Goal: Information Seeking & Learning: Find contact information

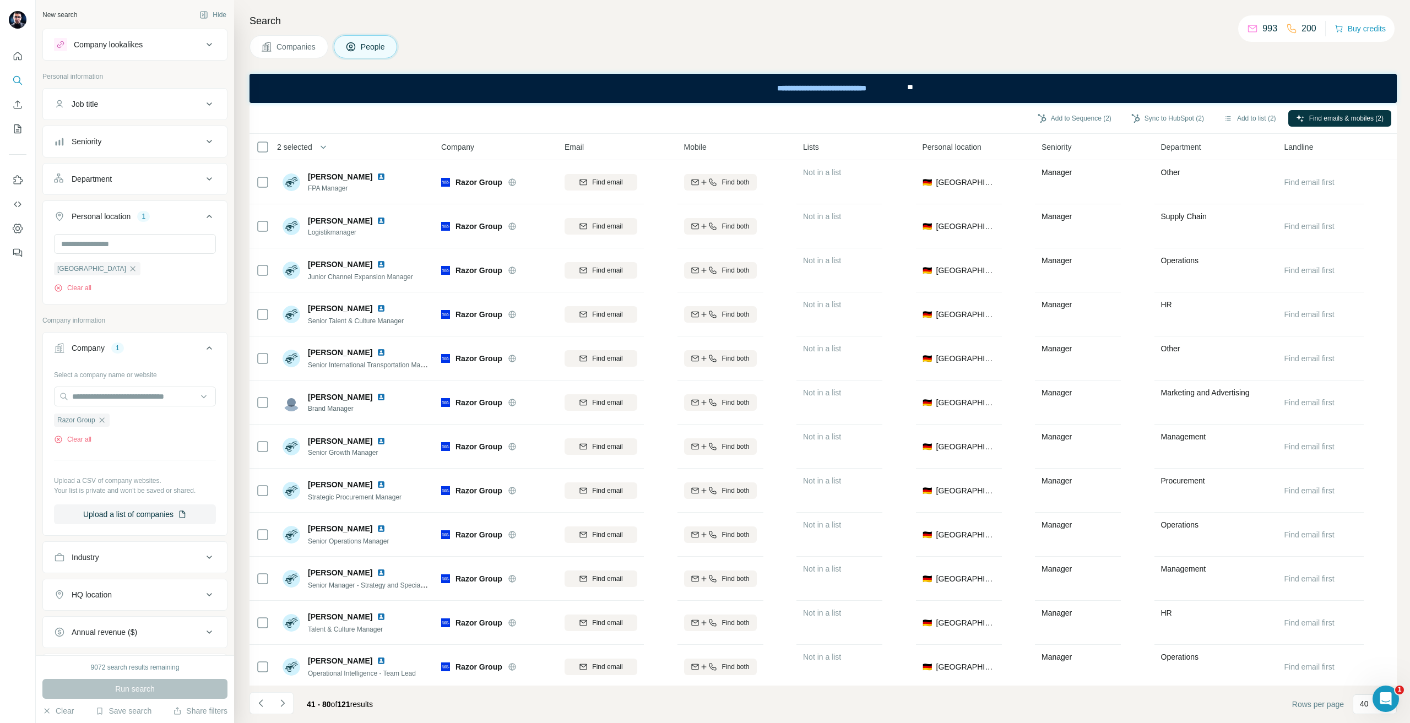
scroll to position [1243, 0]
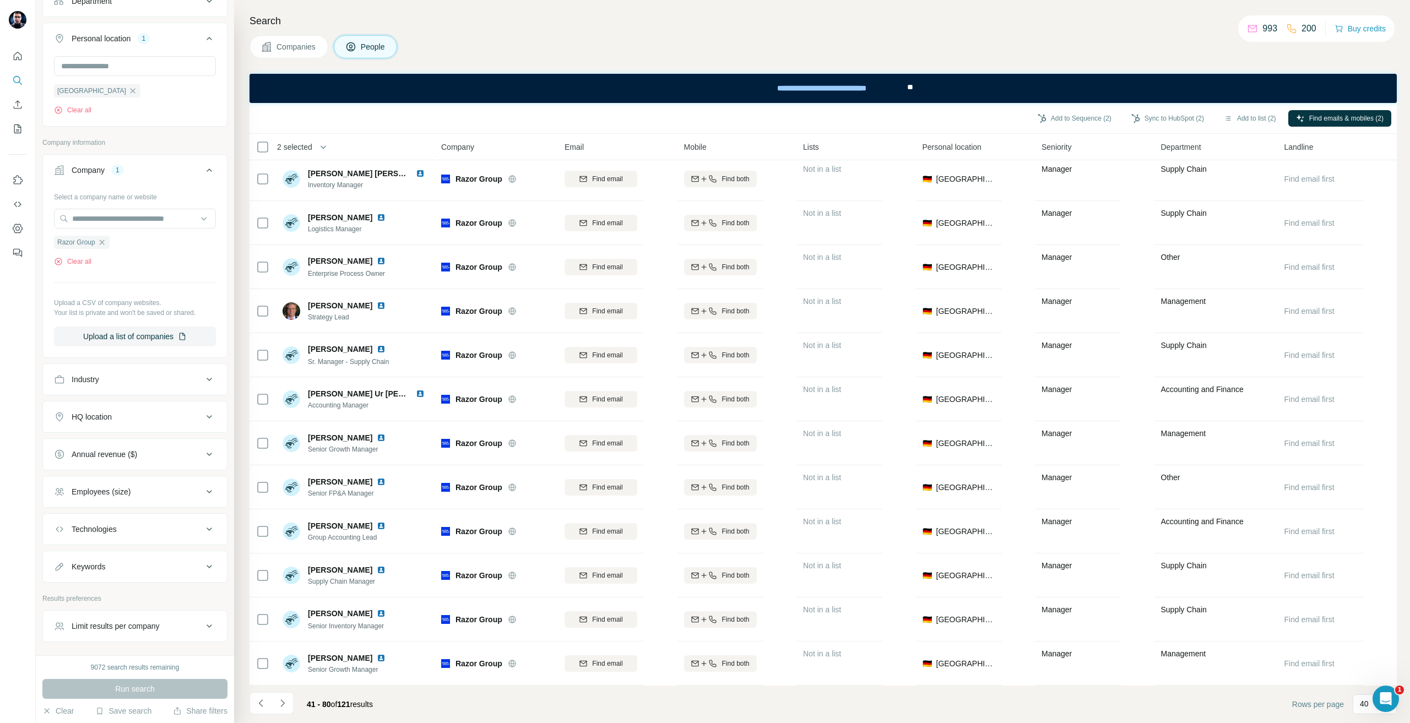
click at [101, 243] on icon "button" at bounding box center [101, 242] width 9 height 9
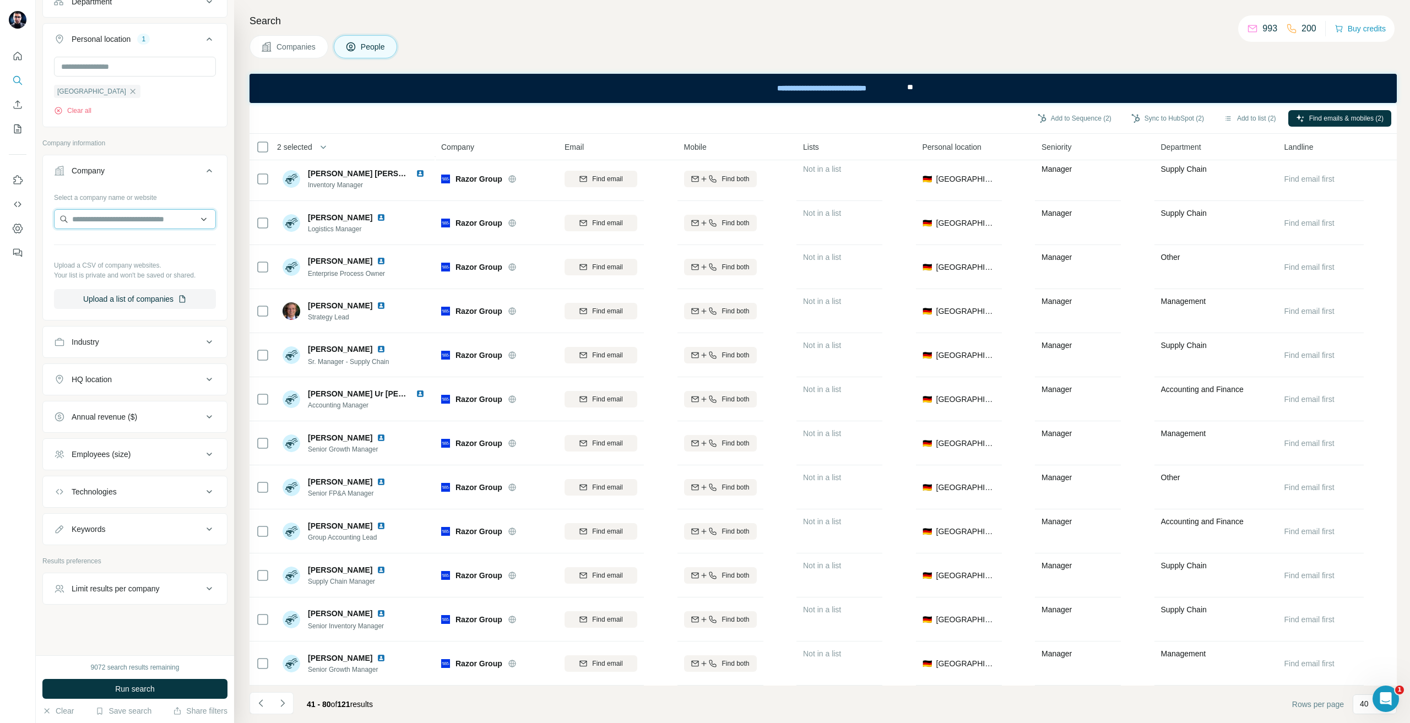
click at [101, 222] on input "text" at bounding box center [135, 219] width 162 height 20
type input "**********"
click at [147, 251] on div "Starlinger [DOMAIN_NAME]" at bounding box center [131, 249] width 148 height 30
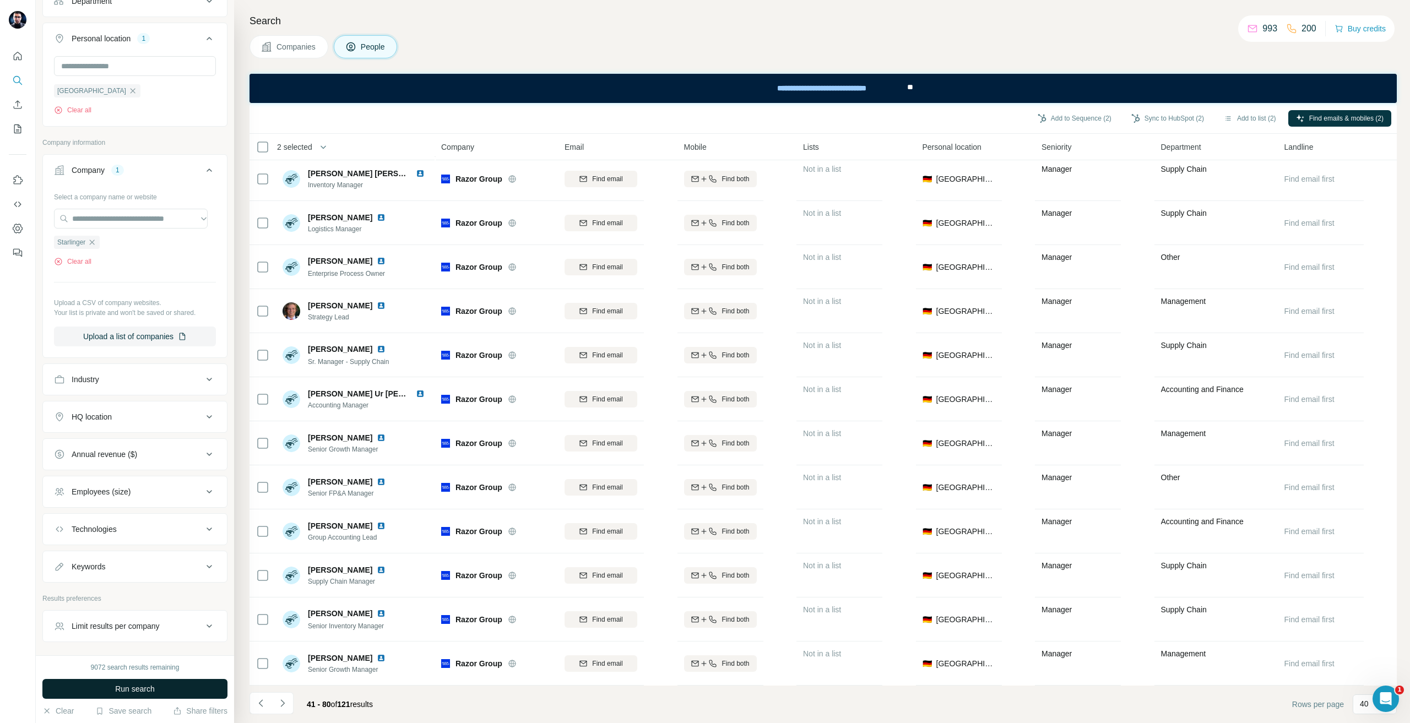
click at [113, 697] on div "9072 search results remaining Run search Clear Save search Share filters" at bounding box center [135, 689] width 198 height 68
click at [110, 688] on button "Run search" at bounding box center [134, 689] width 185 height 20
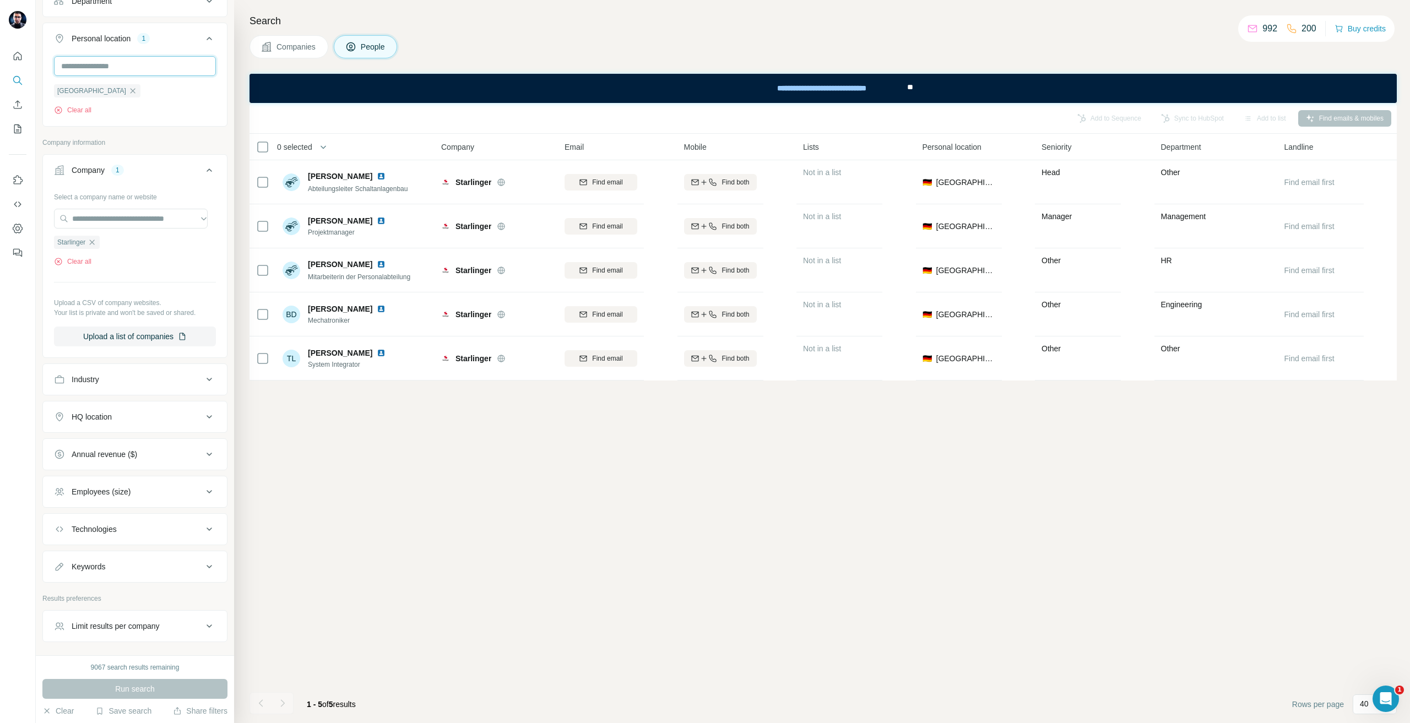
click at [117, 65] on input "text" at bounding box center [135, 66] width 162 height 20
type input "*****"
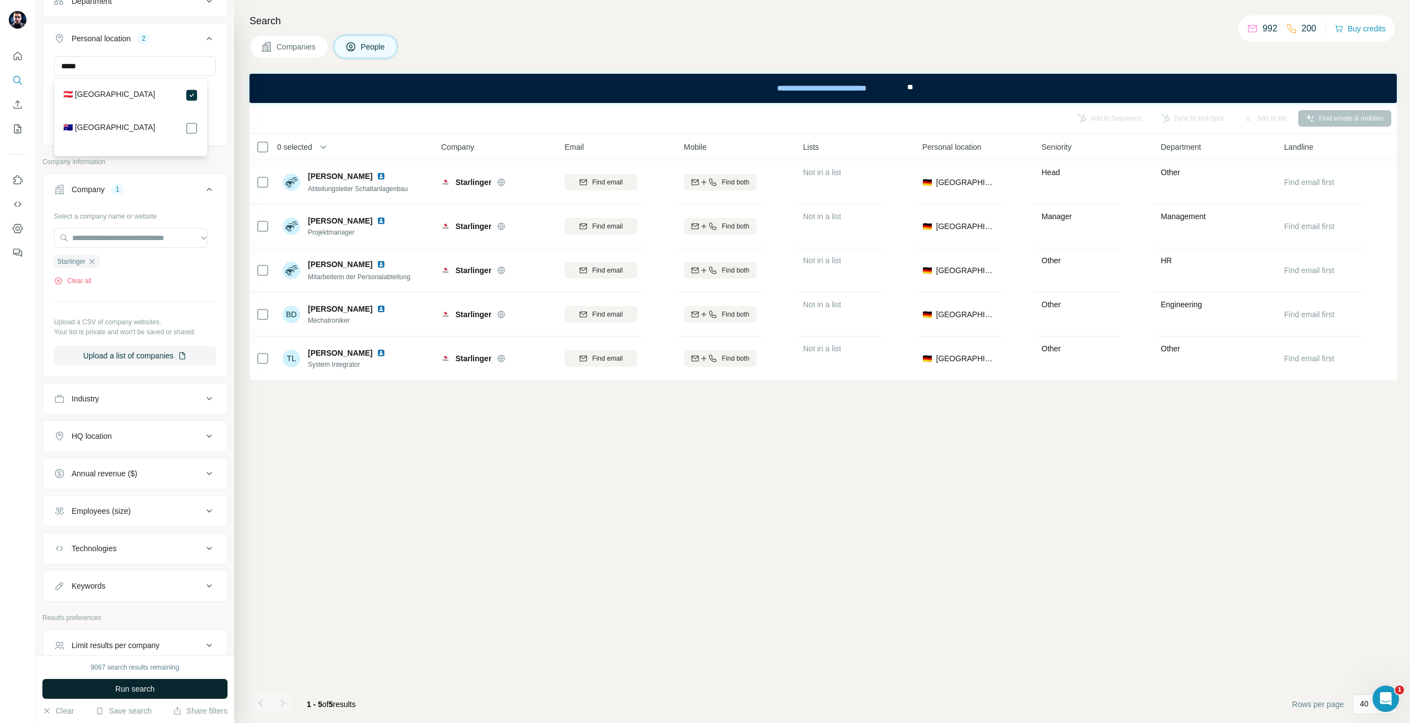
click at [147, 684] on span "Run search" at bounding box center [135, 689] width 40 height 11
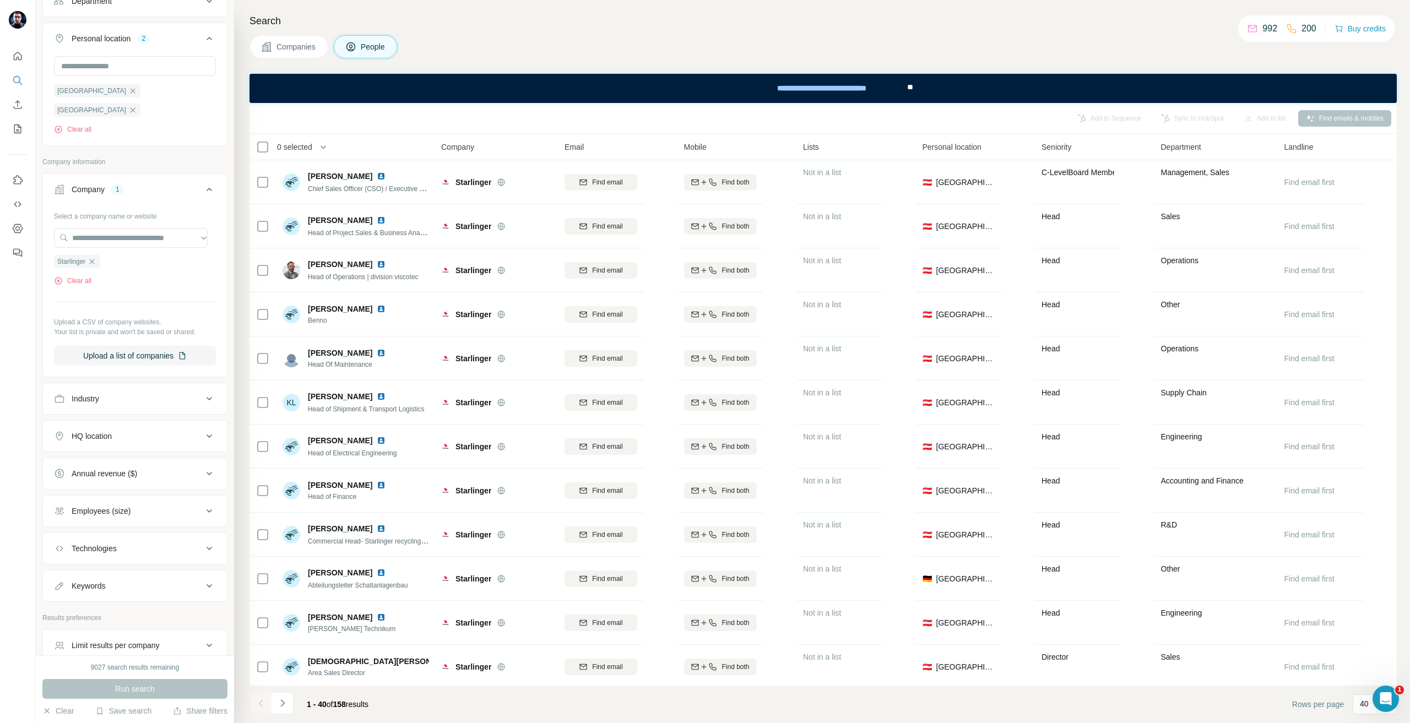
click at [535, 6] on div "Search Companies People Add to Sequence Sync to HubSpot Add to list Find emails…" at bounding box center [822, 361] width 1176 height 723
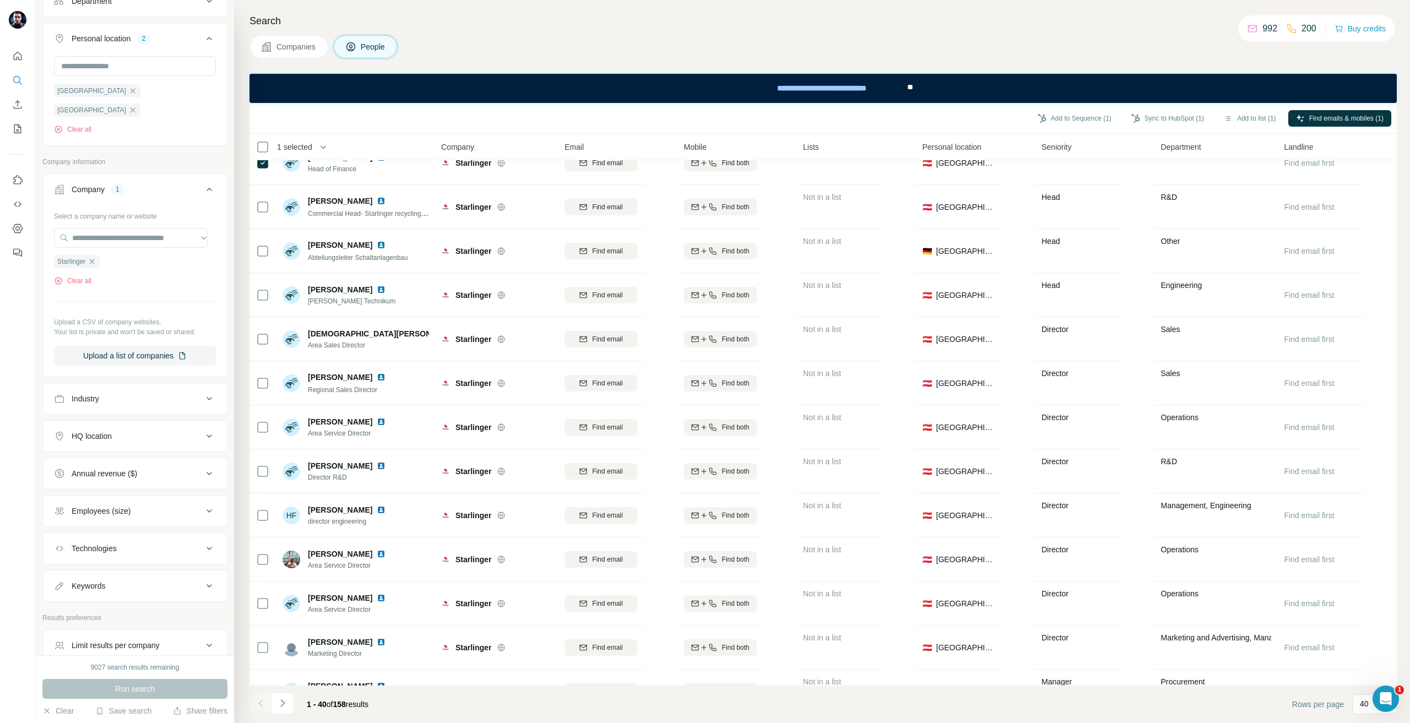
scroll to position [196, 0]
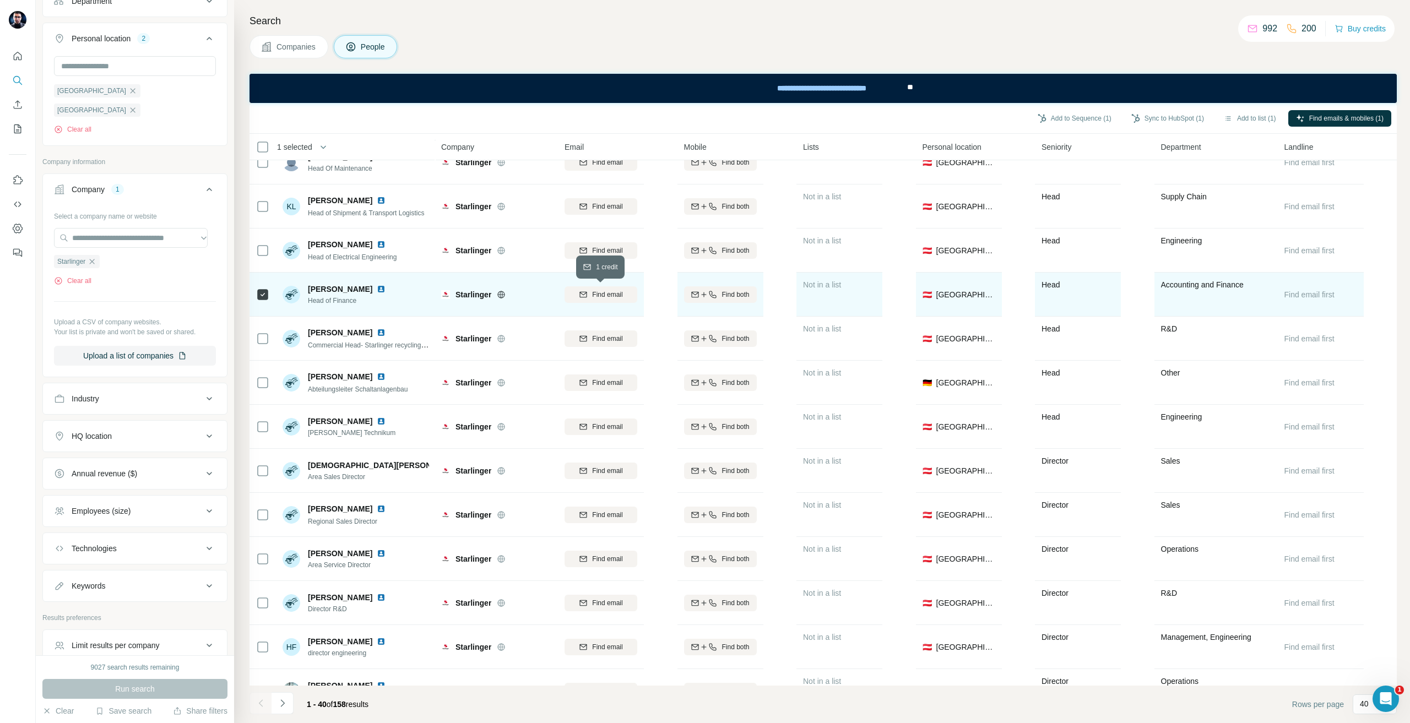
click at [614, 295] on span "Find email" at bounding box center [607, 295] width 30 height 10
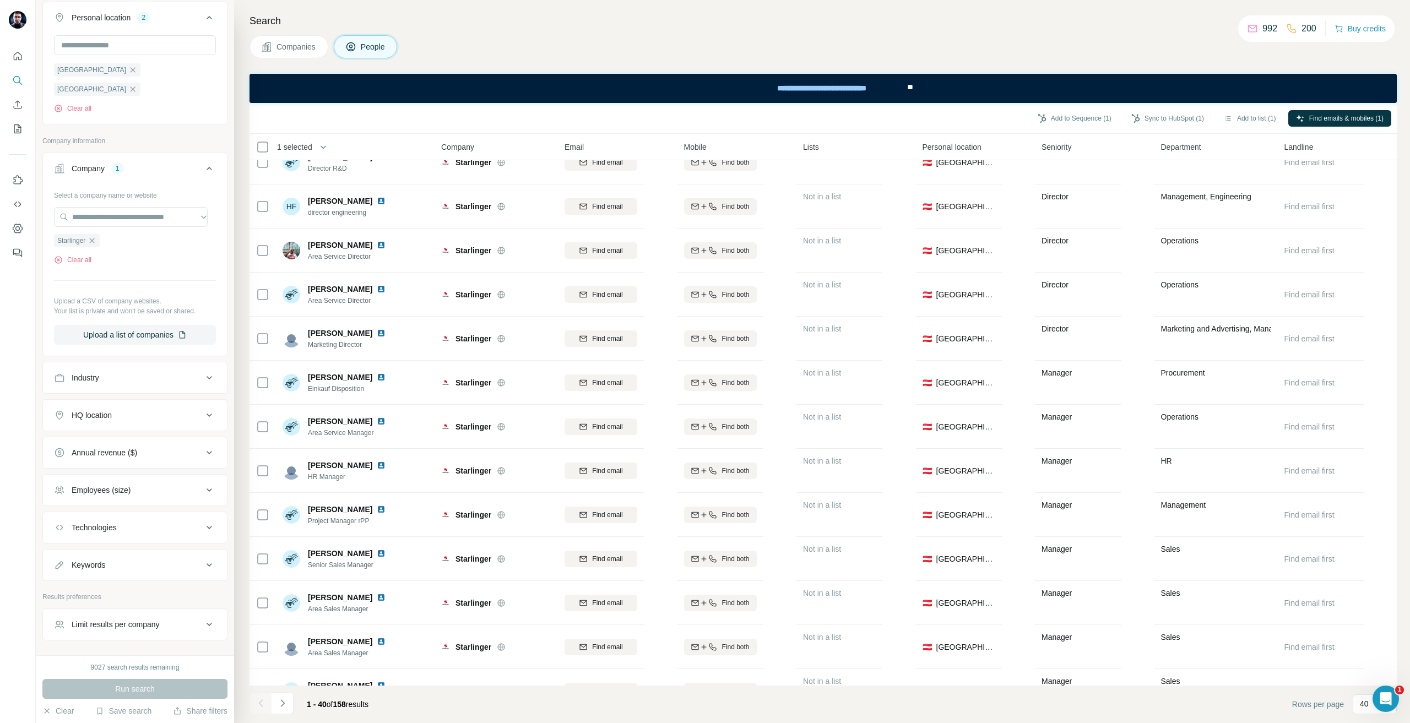
scroll to position [216, 0]
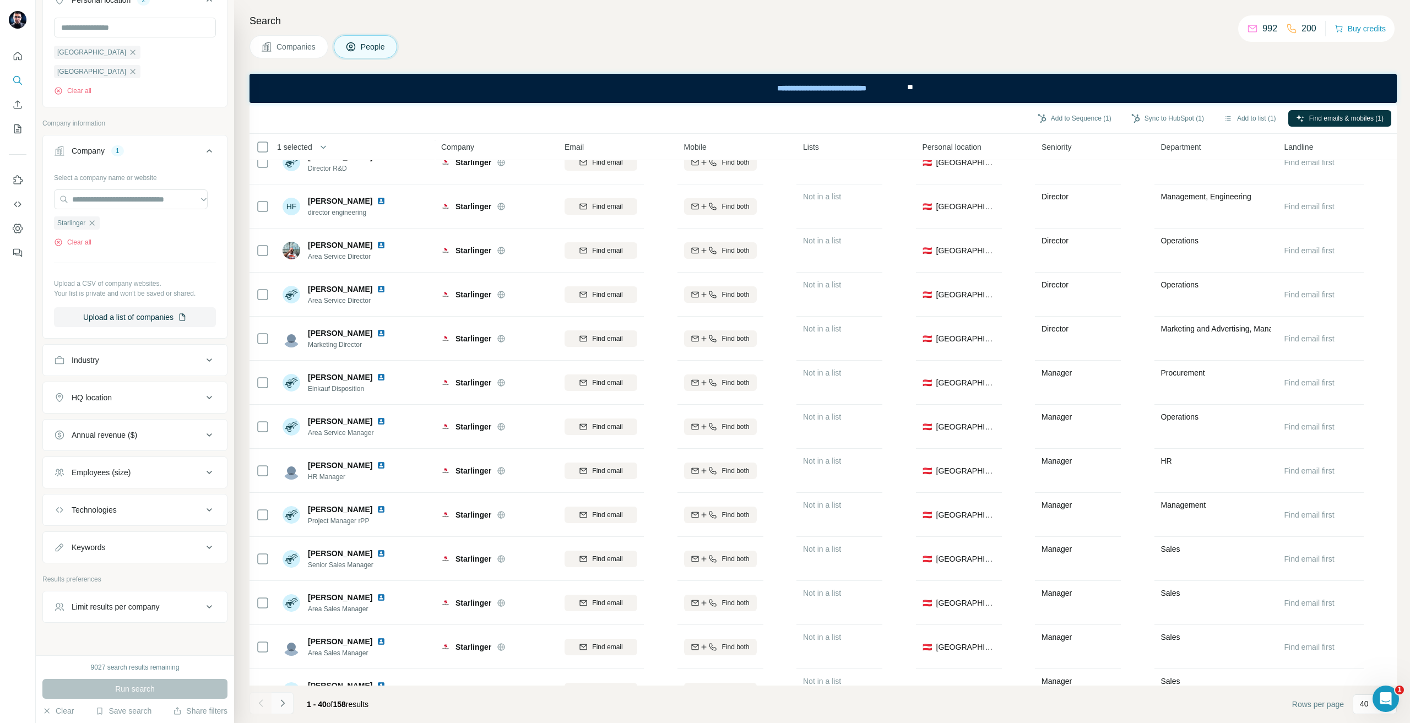
click at [286, 708] on icon "Navigate to next page" at bounding box center [282, 703] width 11 height 11
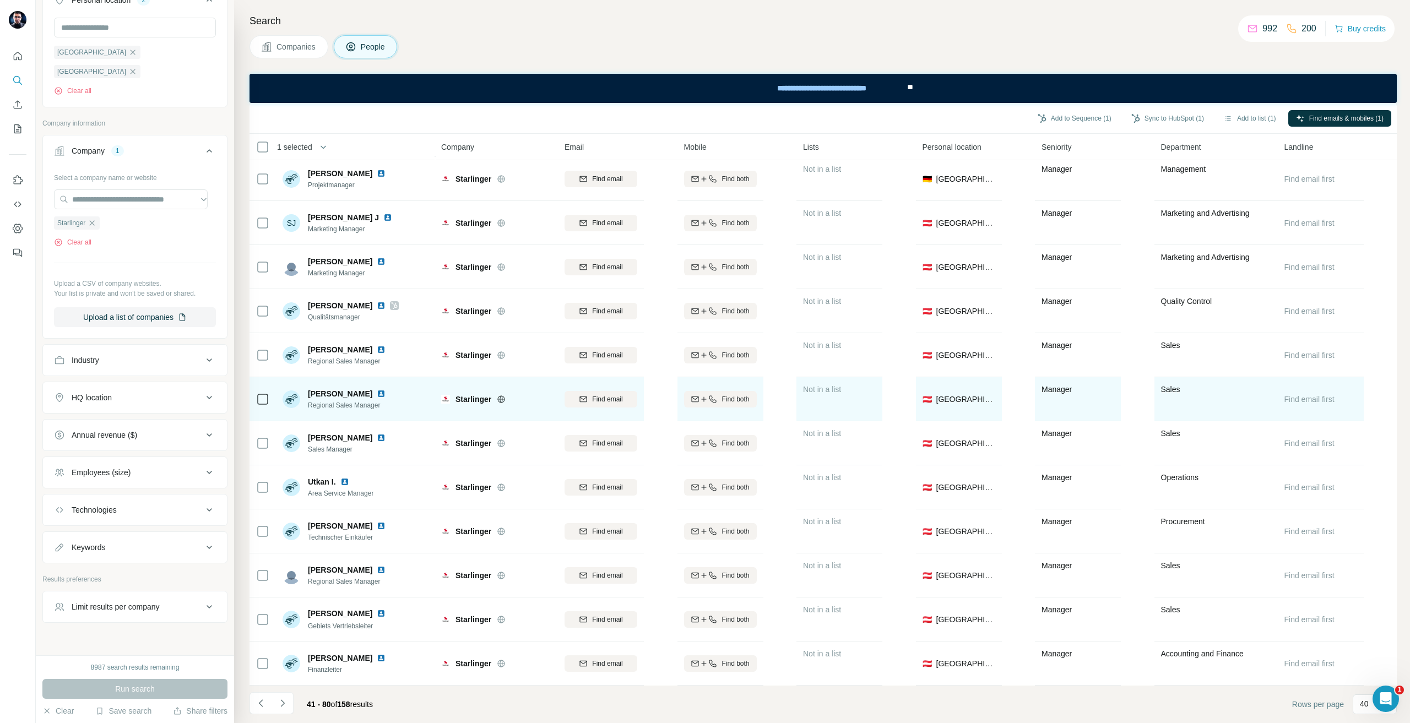
scroll to position [1243, 0]
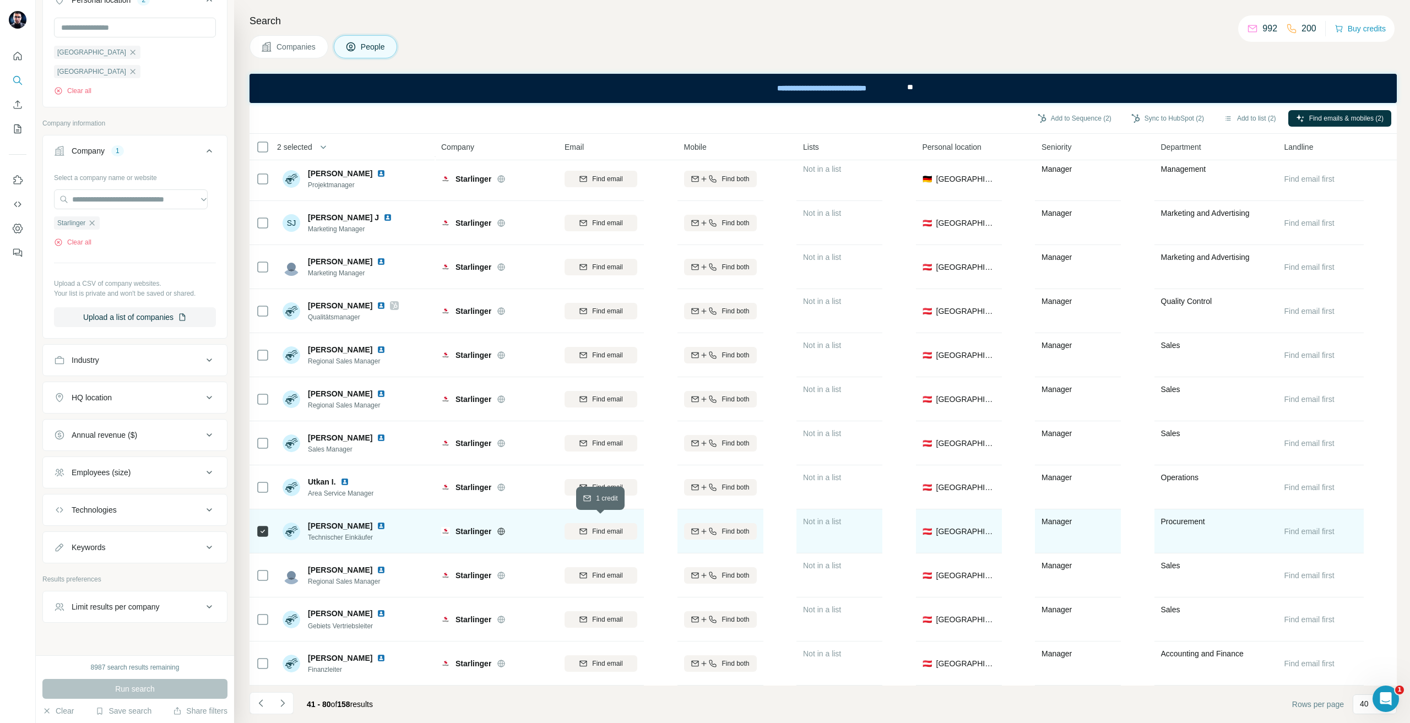
click at [615, 527] on span "Find email" at bounding box center [607, 532] width 30 height 10
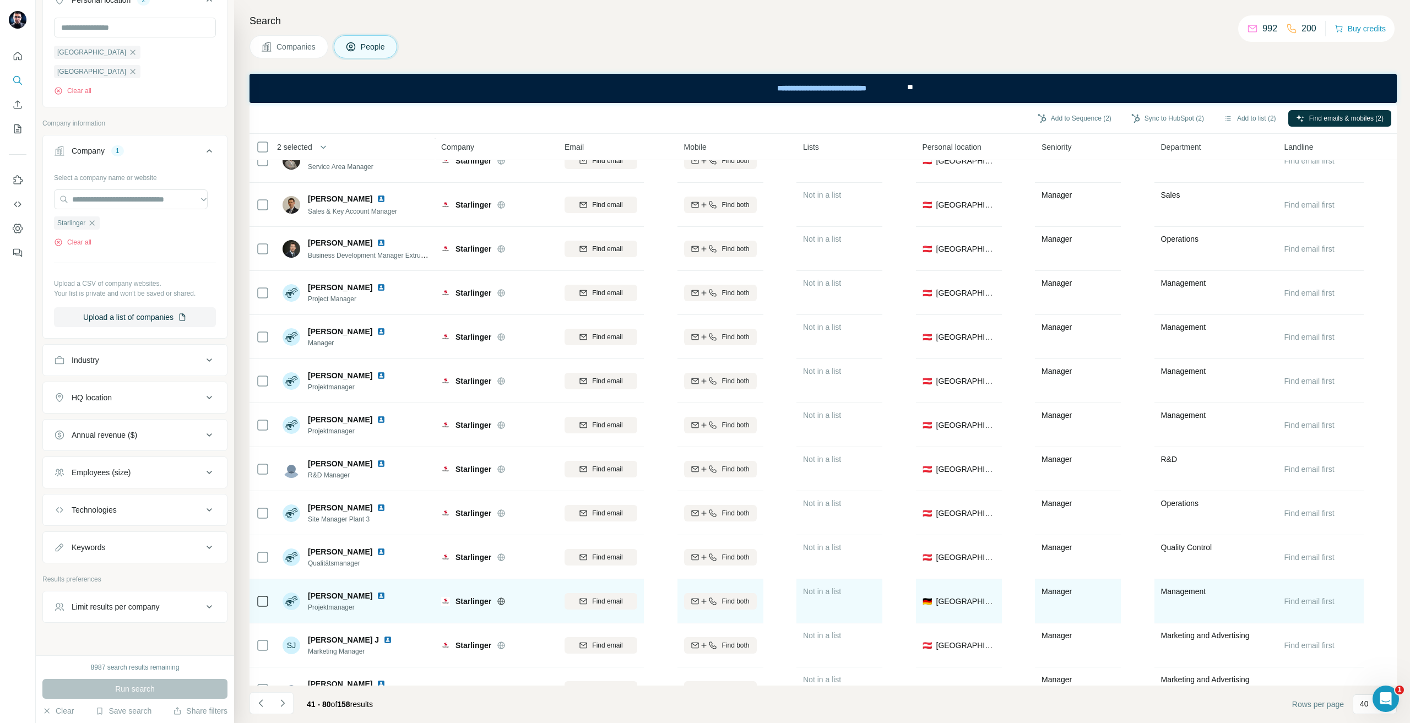
scroll to position [527, 0]
